Goal: Find contact information

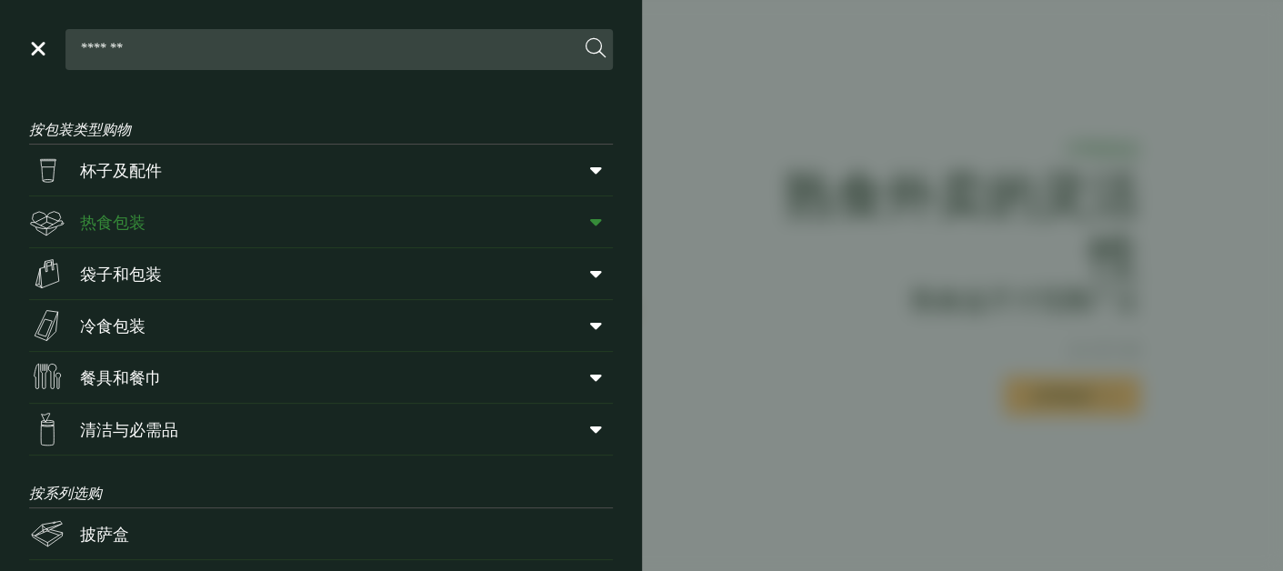
click at [590, 215] on icon at bounding box center [596, 222] width 12 height 18
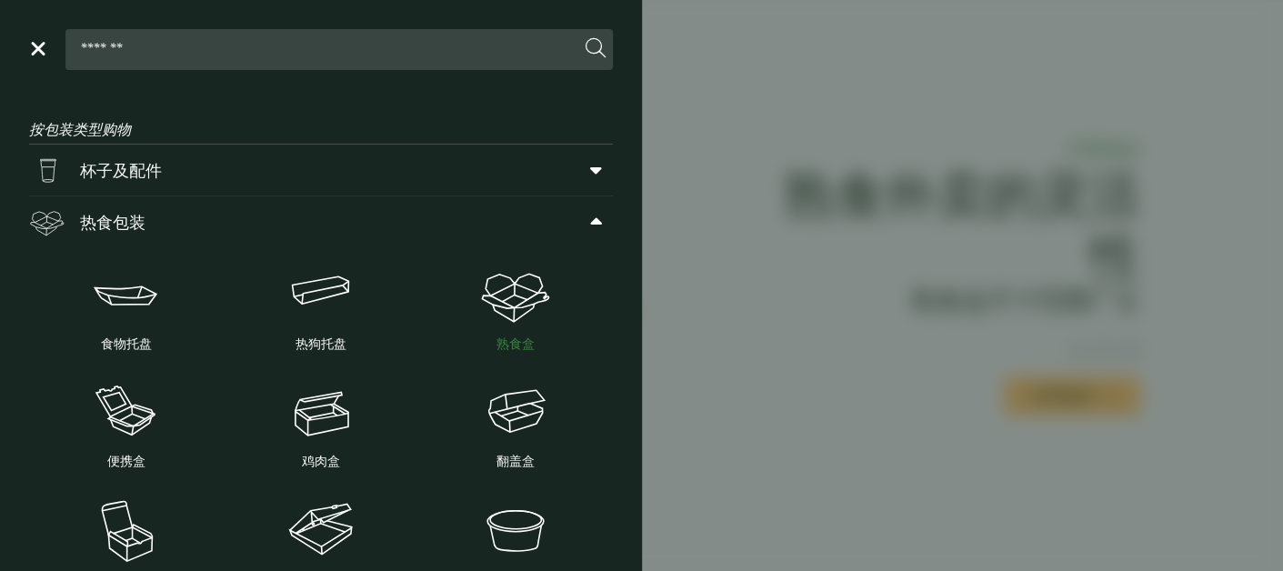
scroll to position [273, 0]
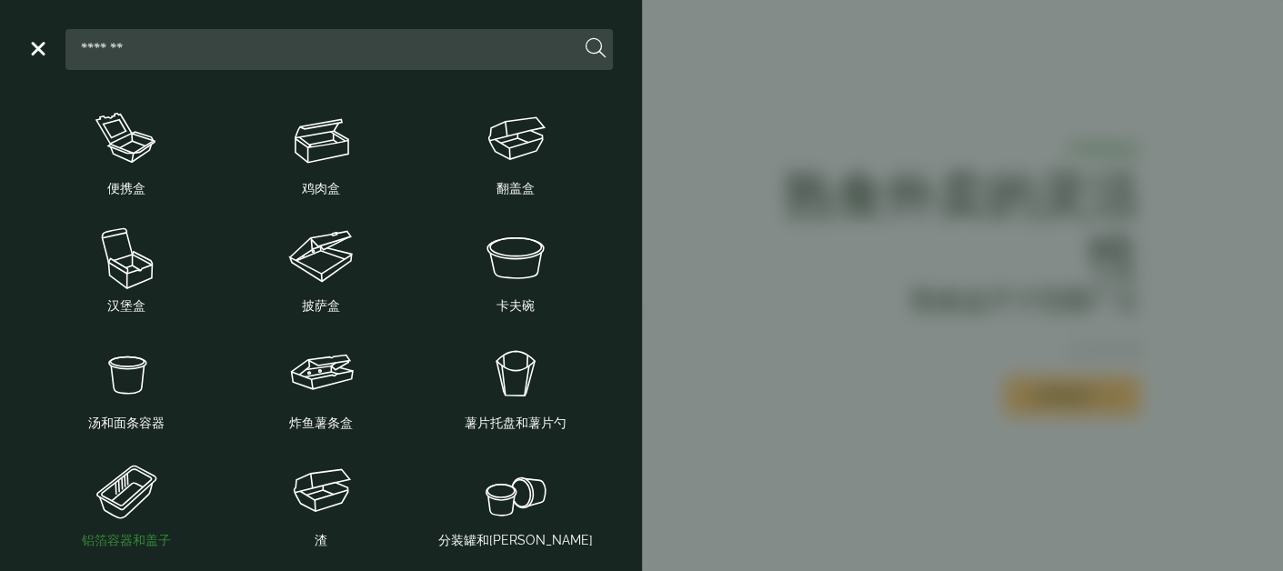
click at [110, 501] on img at bounding box center [126, 491] width 180 height 73
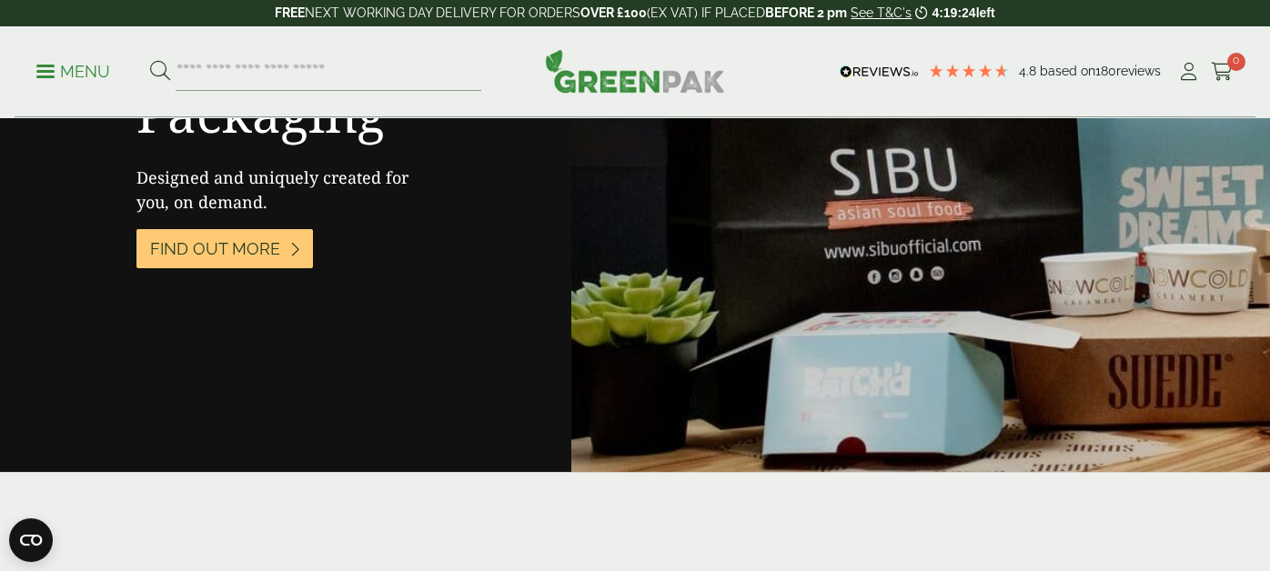
scroll to position [4391, 0]
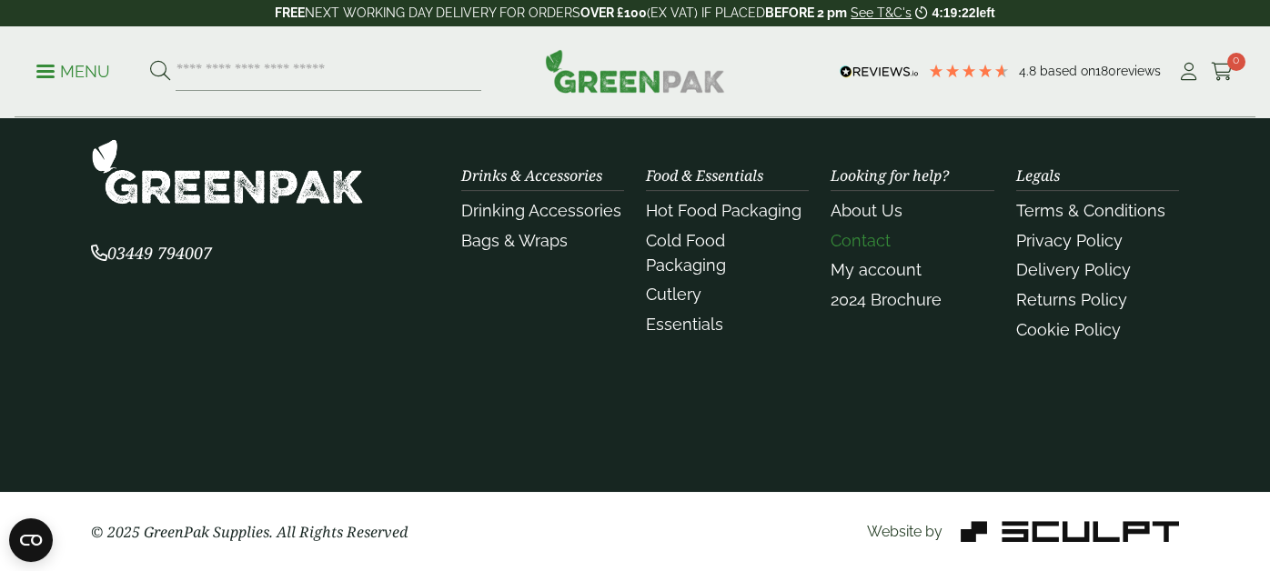
click at [890, 241] on link "Contact" at bounding box center [860, 240] width 60 height 19
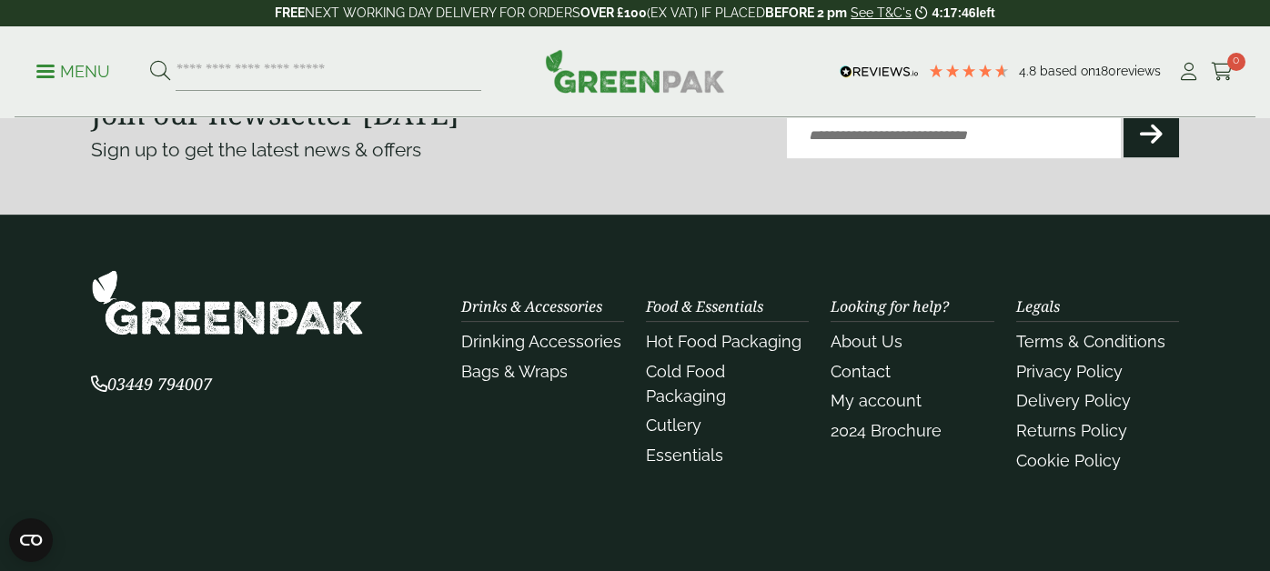
scroll to position [4119, 0]
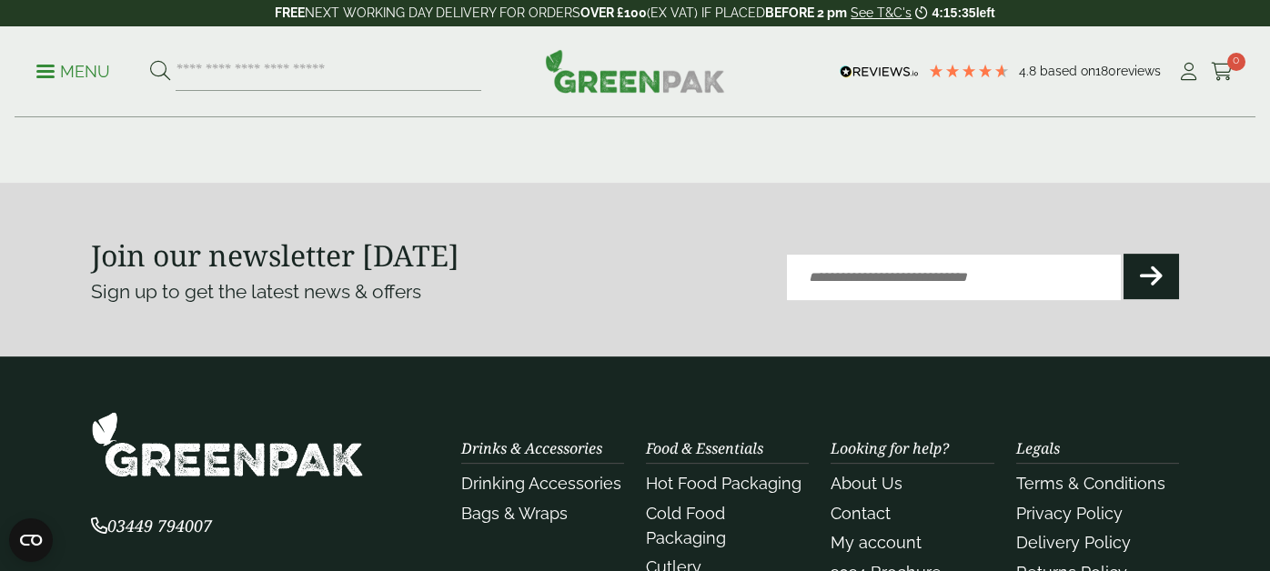
click at [629, 296] on div "Join our newsletter today Sign up to get the latest news & offers Email (Requir…" at bounding box center [635, 269] width 1088 height 101
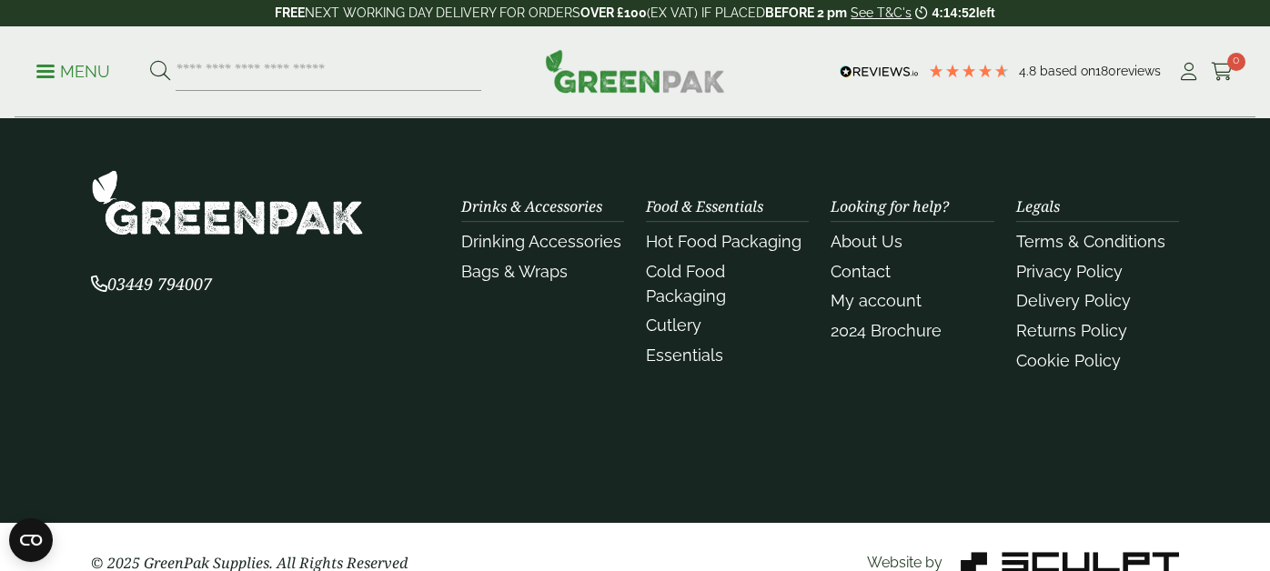
scroll to position [4391, 0]
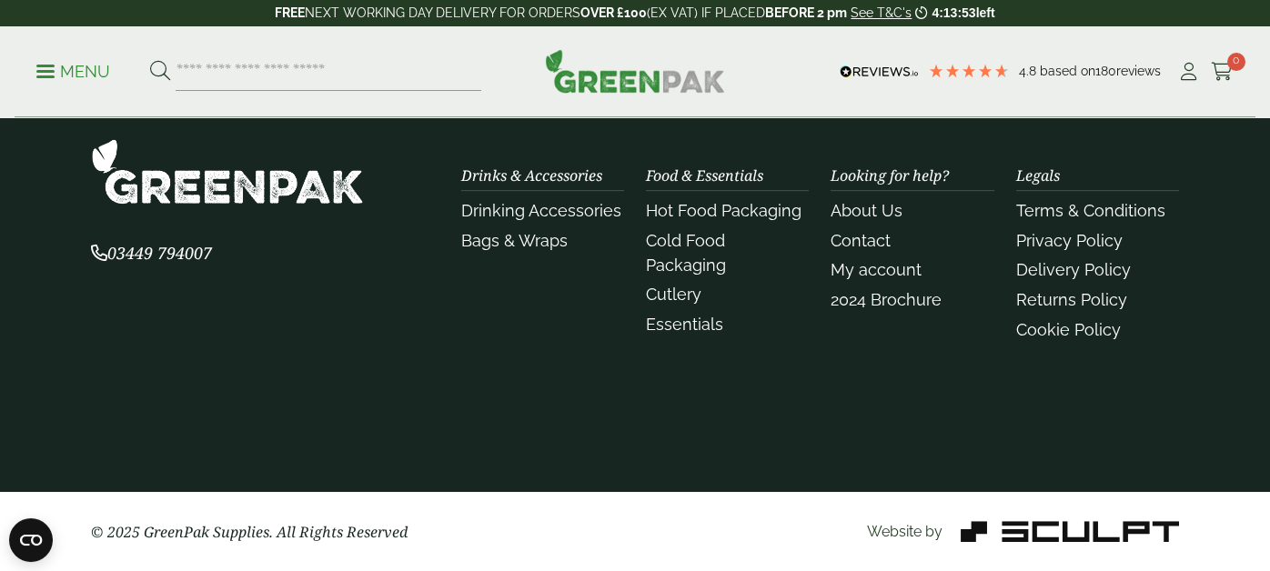
click at [481, 326] on div "Drinks & Accessories Drinking Accessories Bags & Wraps" at bounding box center [542, 256] width 185 height 179
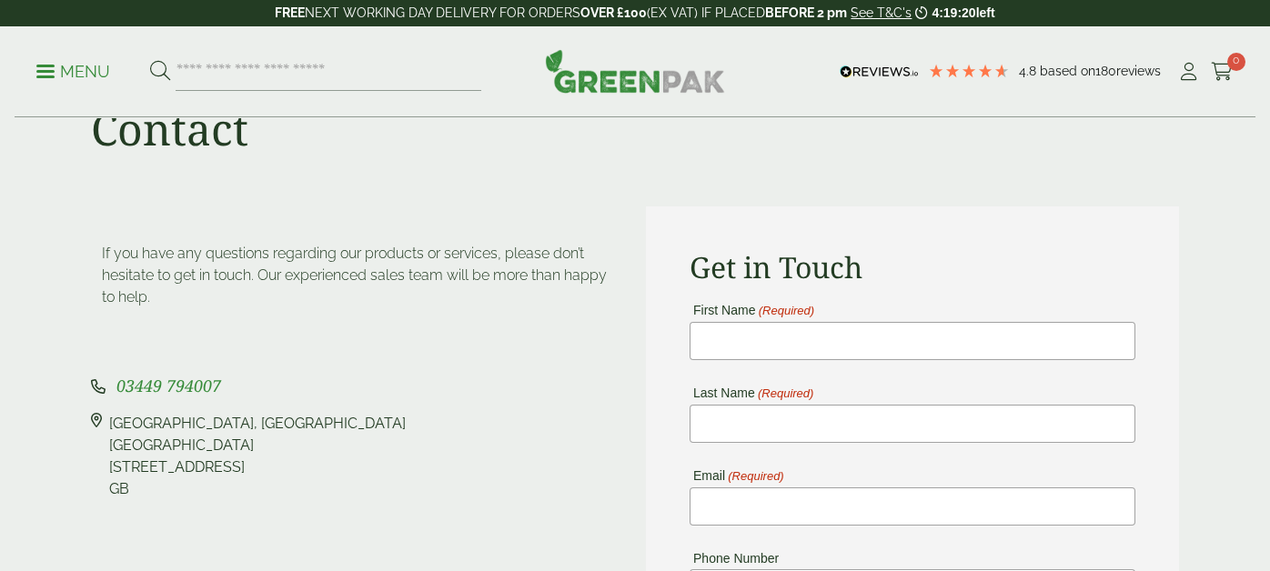
scroll to position [182, 0]
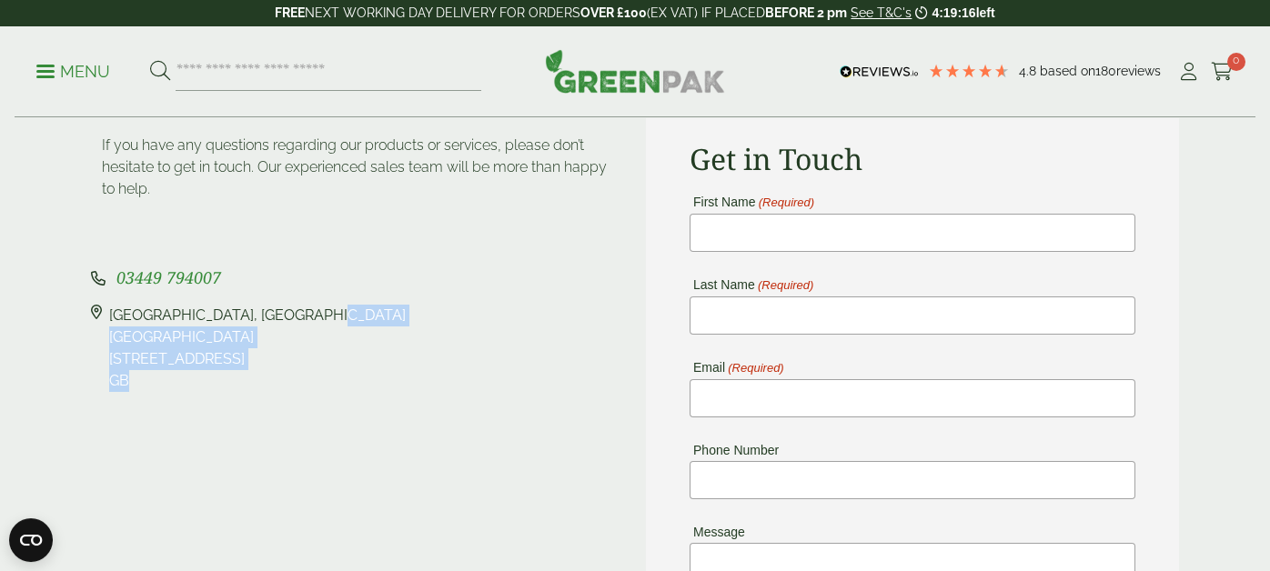
drag, startPoint x: 64, startPoint y: 285, endPoint x: 198, endPoint y: 357, distance: 153.0
click at [198, 357] on div "[STREET_ADDRESS]" at bounding box center [257, 348] width 297 height 87
copy div "[STREET_ADDRESS]"
click at [334, 226] on div "If you have any questions regarding our products or services, please don’t hesi…" at bounding box center [357, 514] width 555 height 832
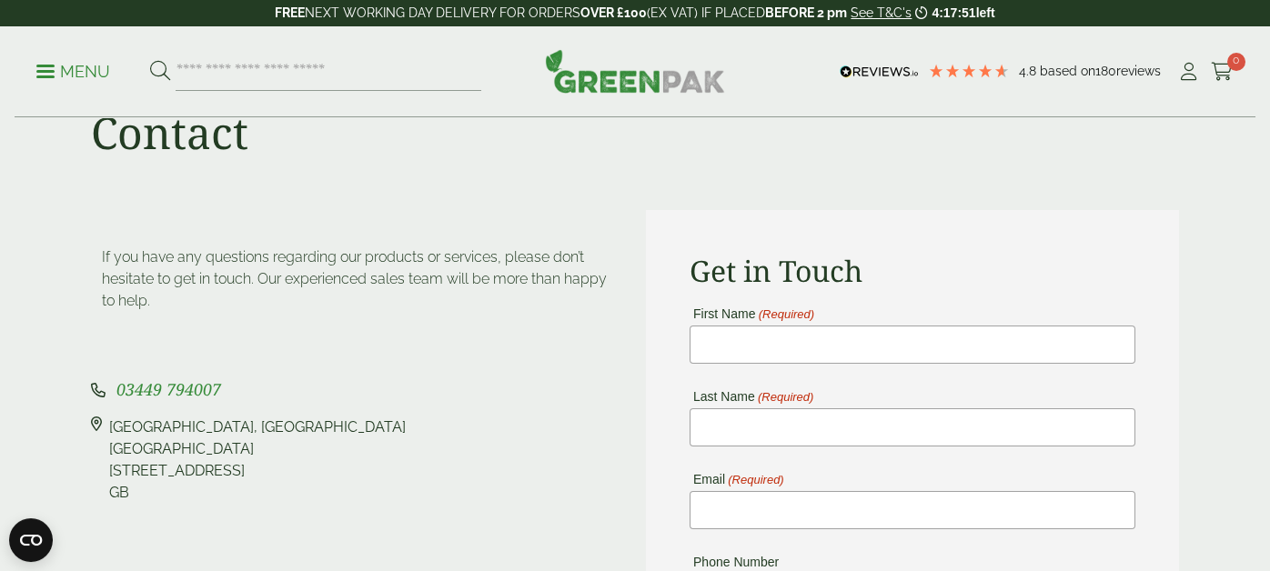
scroll to position [0, 0]
